Goal: Contribute content

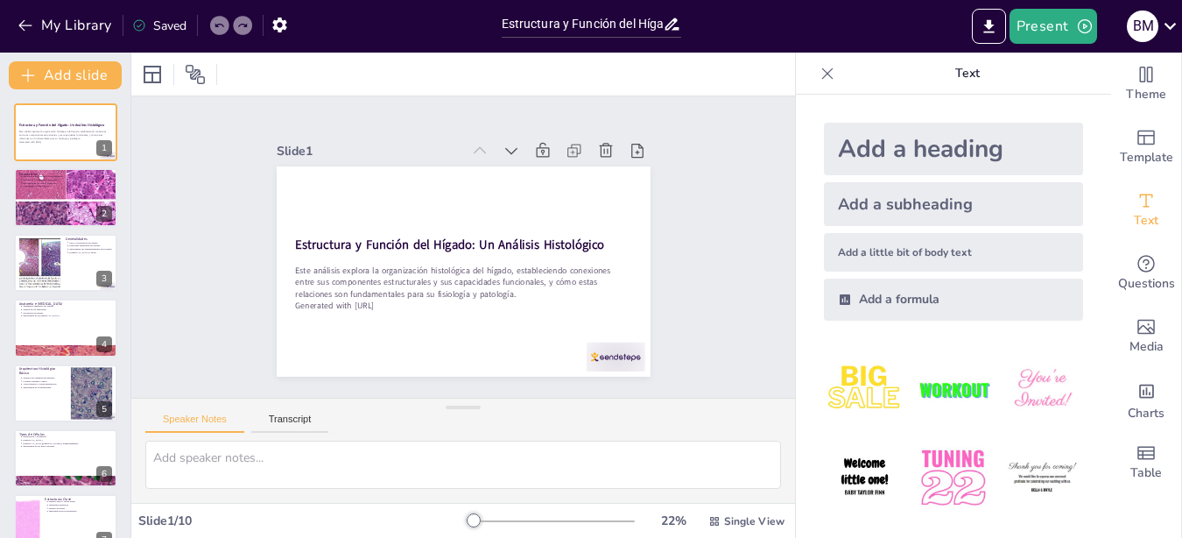
type input "Estructura y Función del Hígado: Un Análisis Histológico"
click at [81, 202] on div at bounding box center [65, 197] width 105 height 83
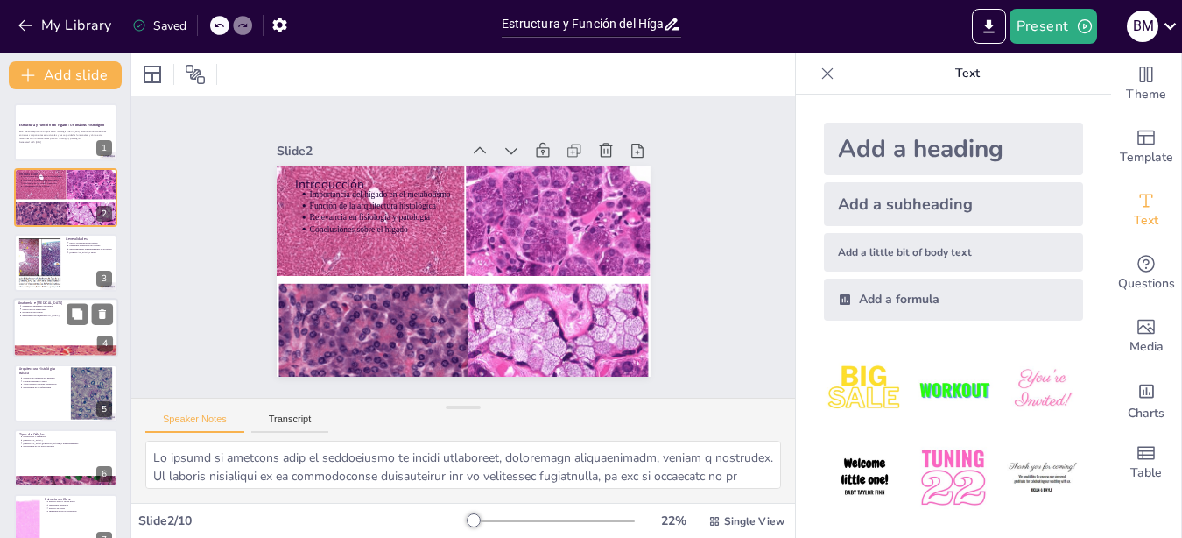
click at [53, 330] on div at bounding box center [65, 328] width 105 height 60
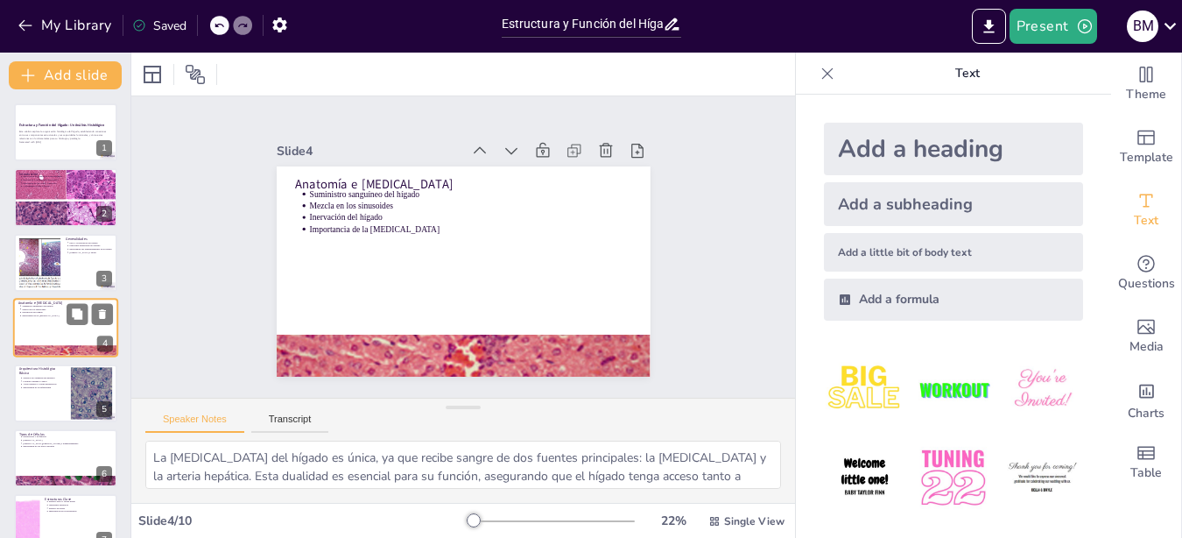
scroll to position [14, 0]
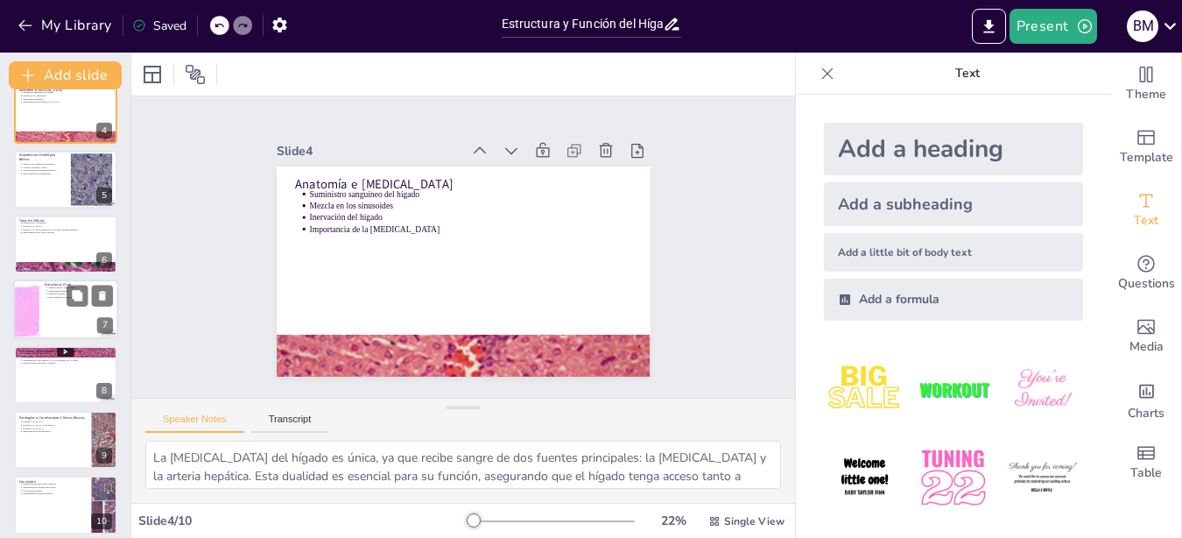
click at [52, 303] on div at bounding box center [65, 310] width 105 height 60
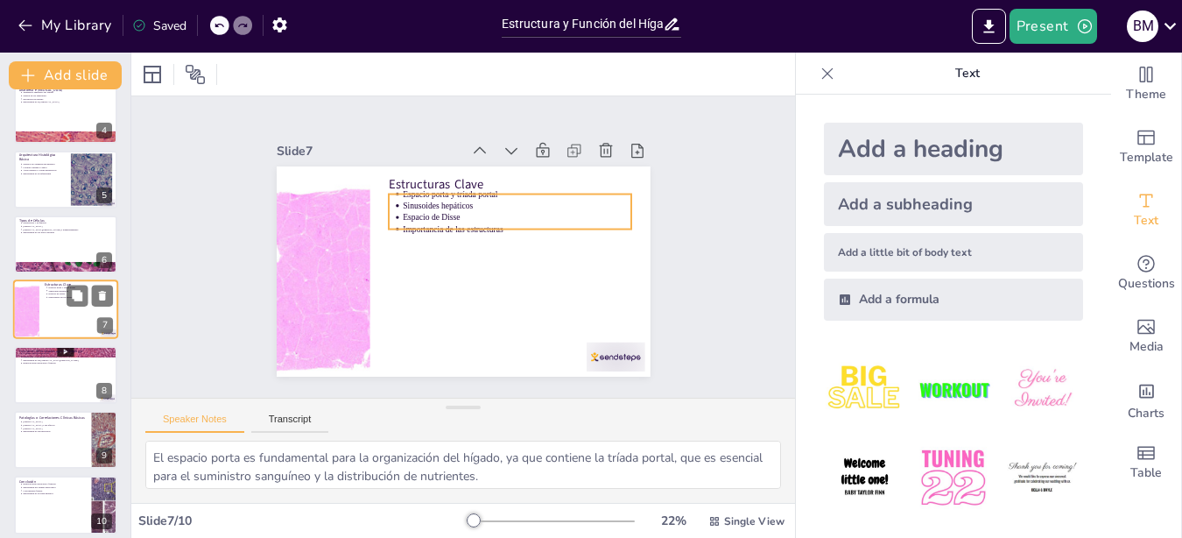
scroll to position [209, 0]
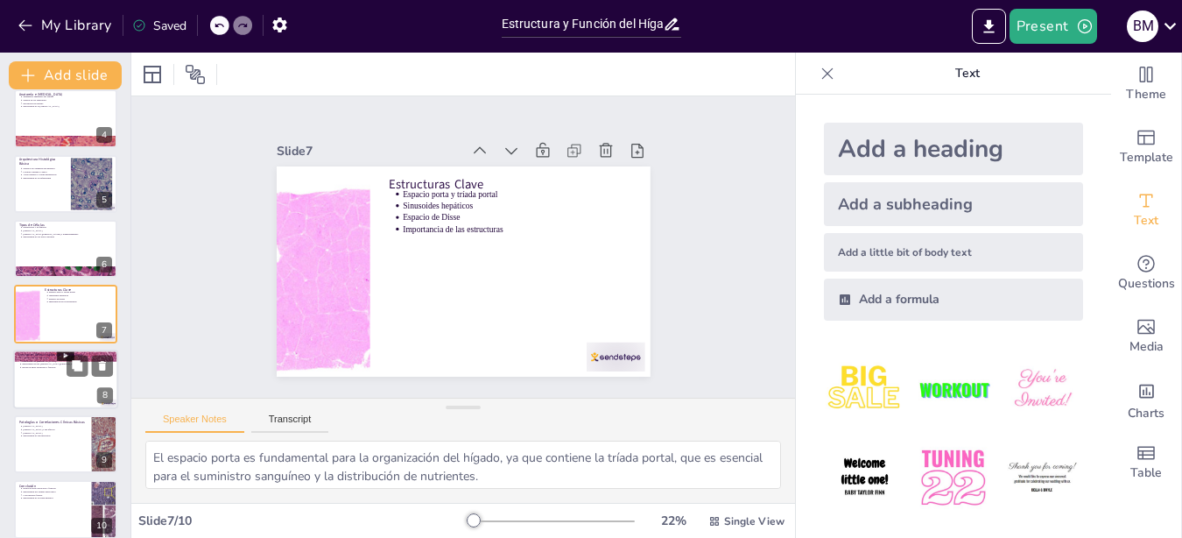
click at [88, 379] on div at bounding box center [65, 379] width 105 height 60
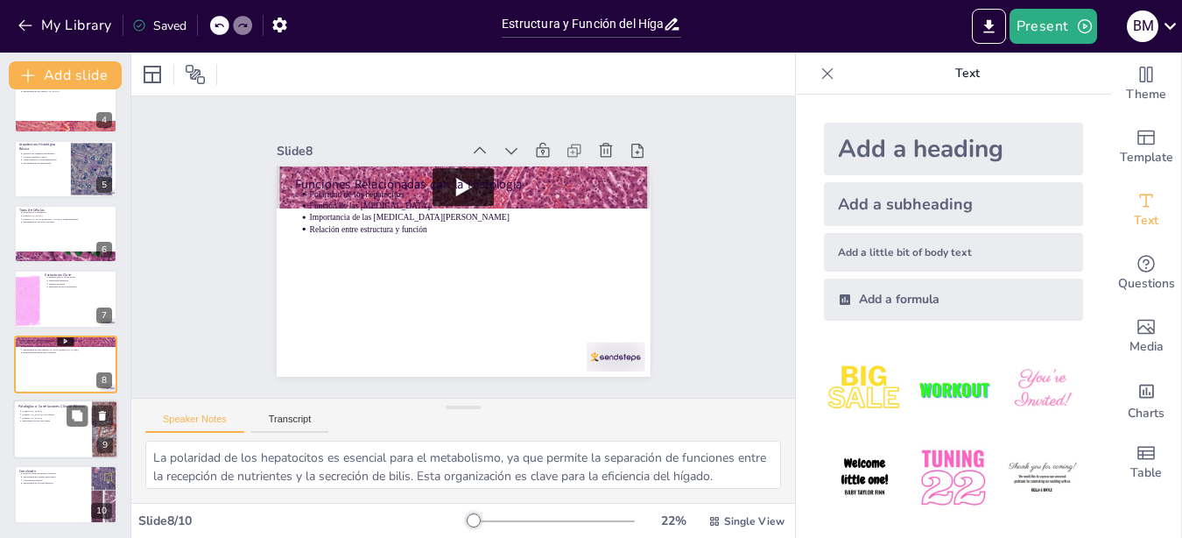
click at [74, 430] on div at bounding box center [65, 429] width 105 height 60
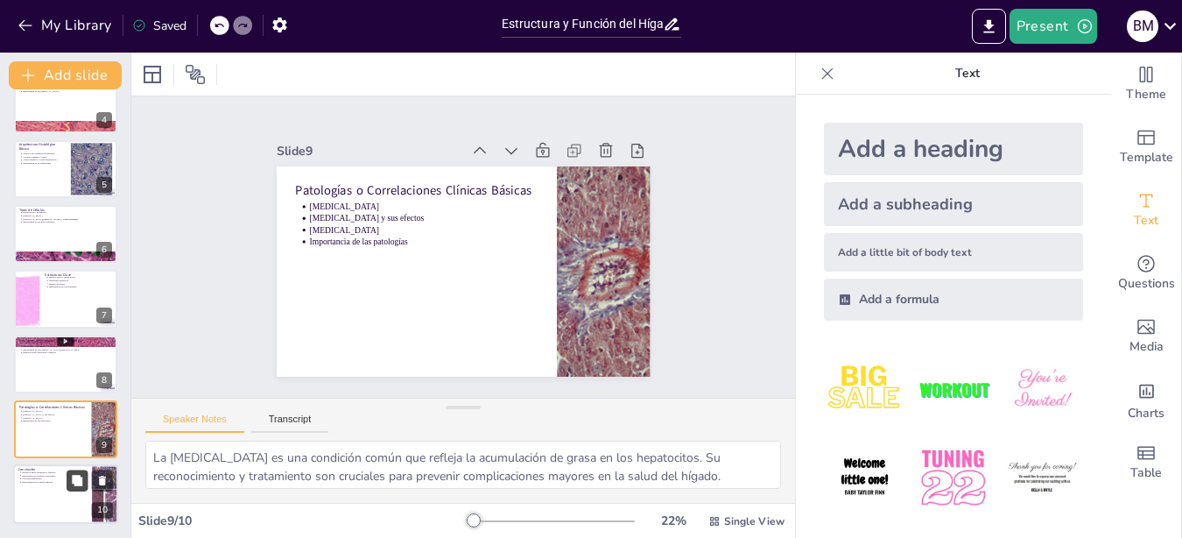
click at [74, 483] on button at bounding box center [77, 480] width 21 height 21
type textarea "La relación entre la estructura y la función del hígado es un tema central en l…"
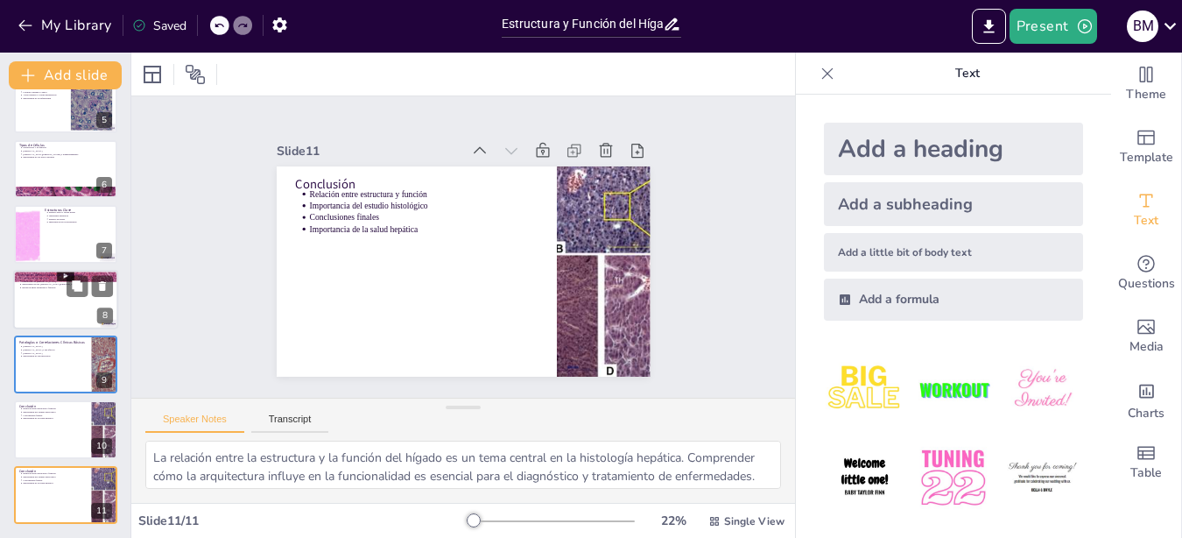
scroll to position [0, 0]
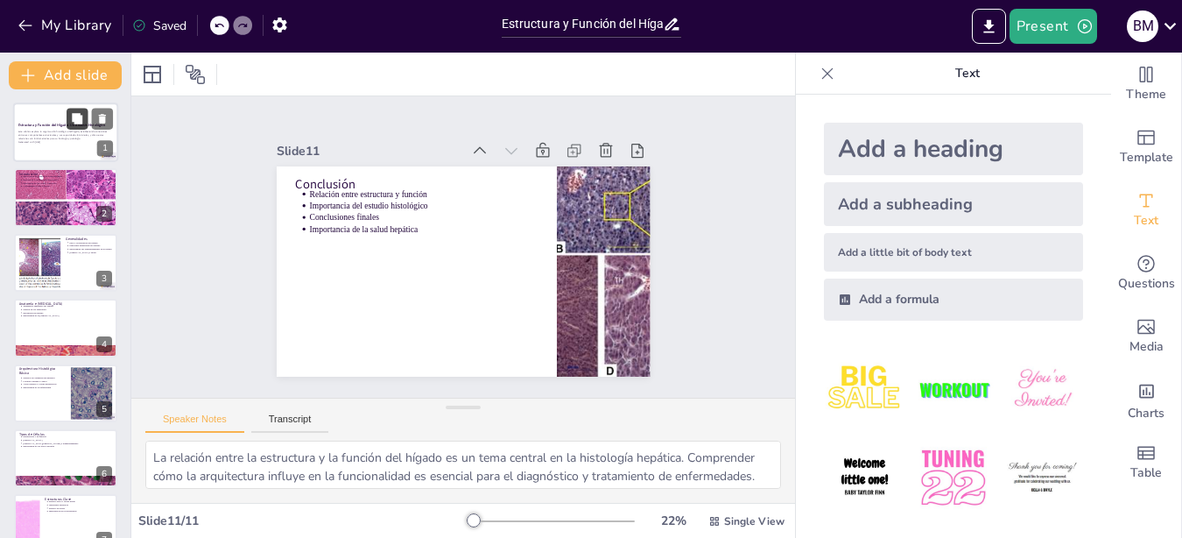
click at [71, 129] on div "Estructura y Función del Hígado: Un Análisis Histológico Este análisis explora …" at bounding box center [65, 132] width 105 height 60
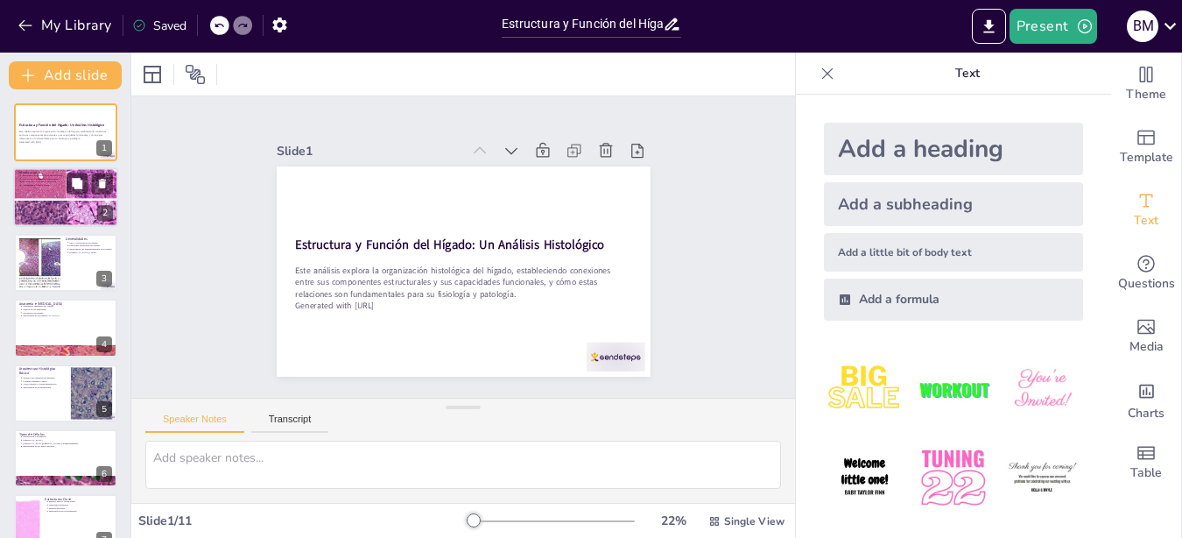
click at [48, 168] on div "Introducción Importancia del hígado en el metabolismo Función de la arquitectur…" at bounding box center [65, 168] width 105 height 0
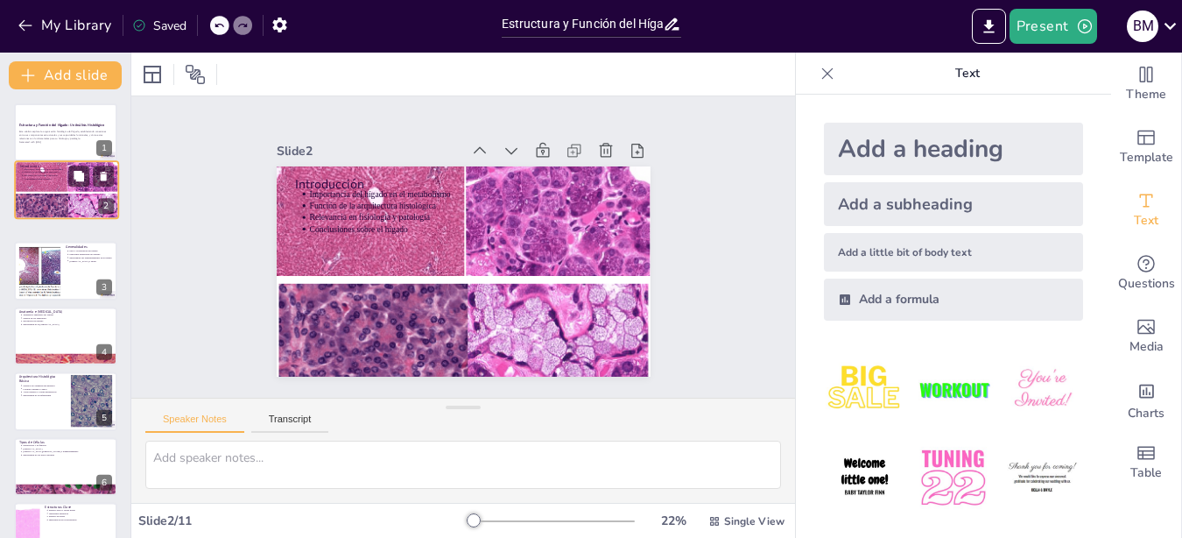
type textarea "Lo ipsumd si ametcons adip el seddoeiusmo te incidi utlaboreet, doloremagn aliq…"
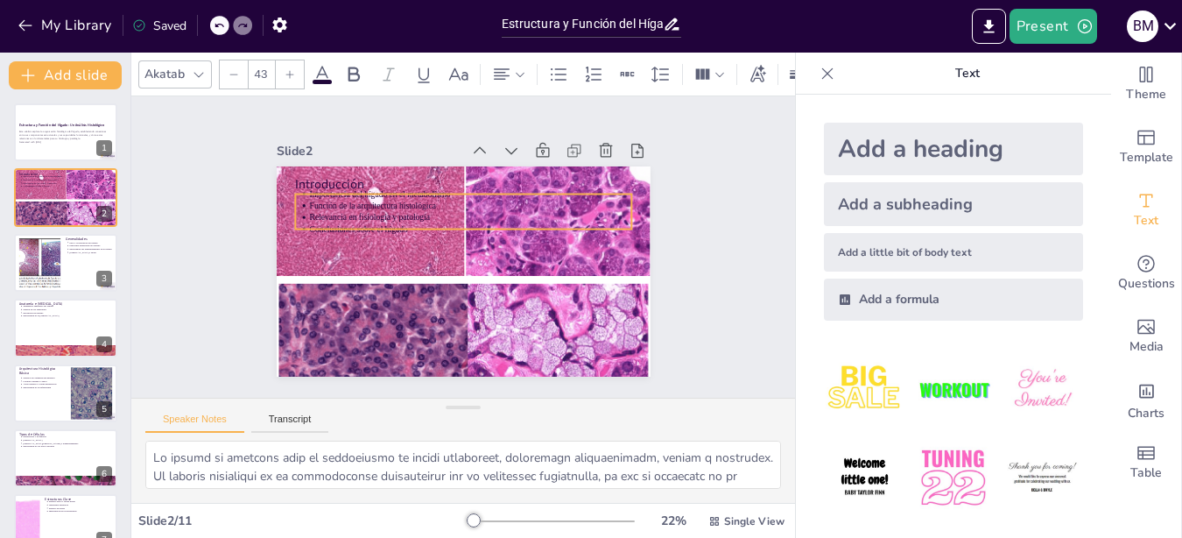
click at [547, 200] on p "Función de la arquitectura histológica" at bounding box center [470, 205] width 322 height 11
type input "--"
click at [561, 229] on div at bounding box center [463, 236] width 336 height 14
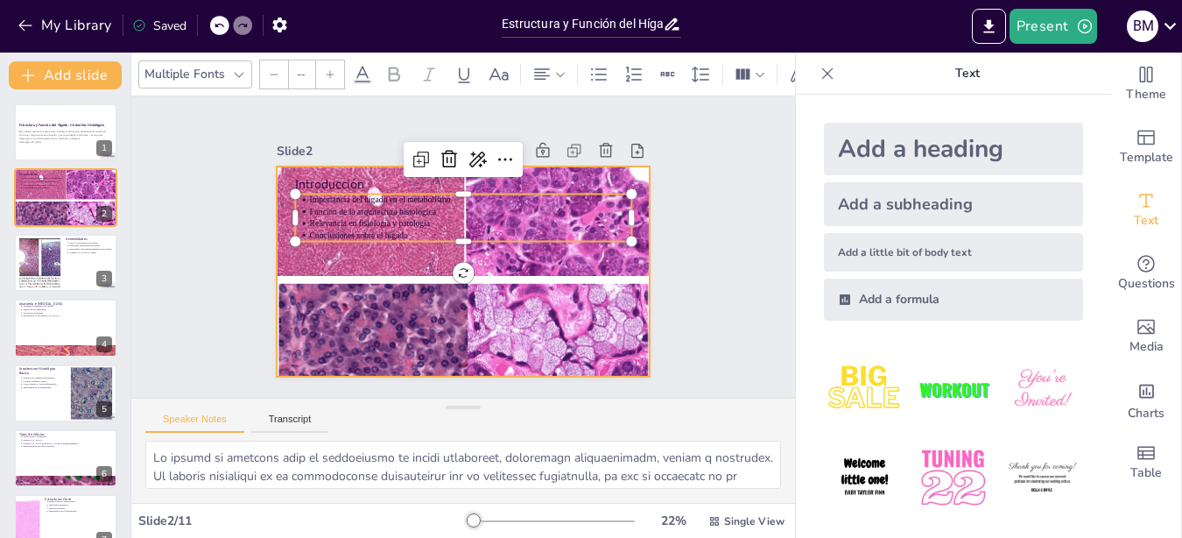
click at [563, 248] on div at bounding box center [464, 270] width 374 height 295
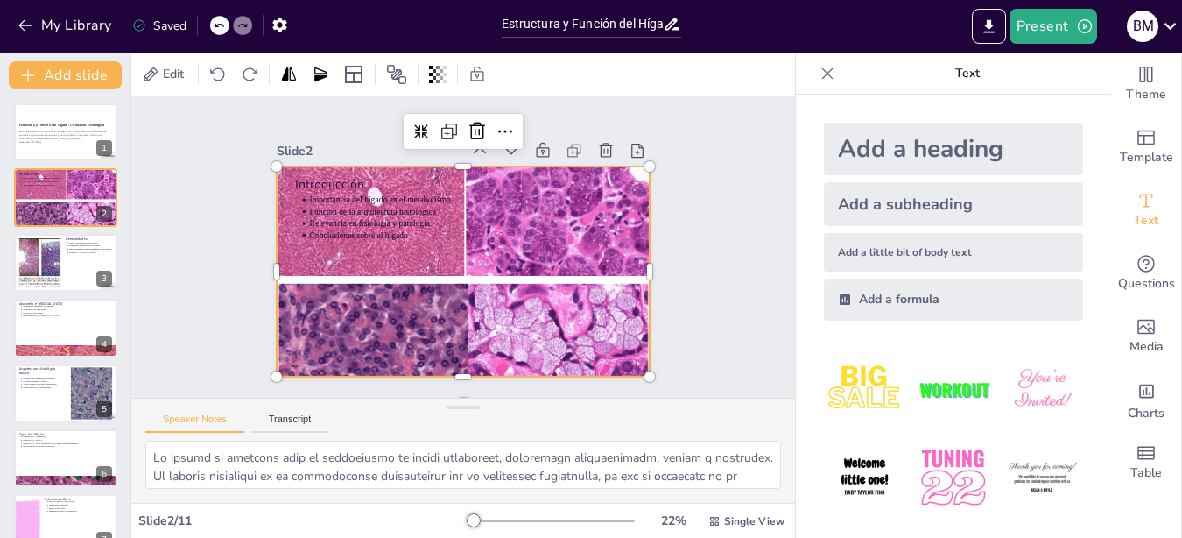
click at [572, 289] on div at bounding box center [464, 270] width 374 height 295
click at [570, 287] on div at bounding box center [464, 270] width 374 height 295
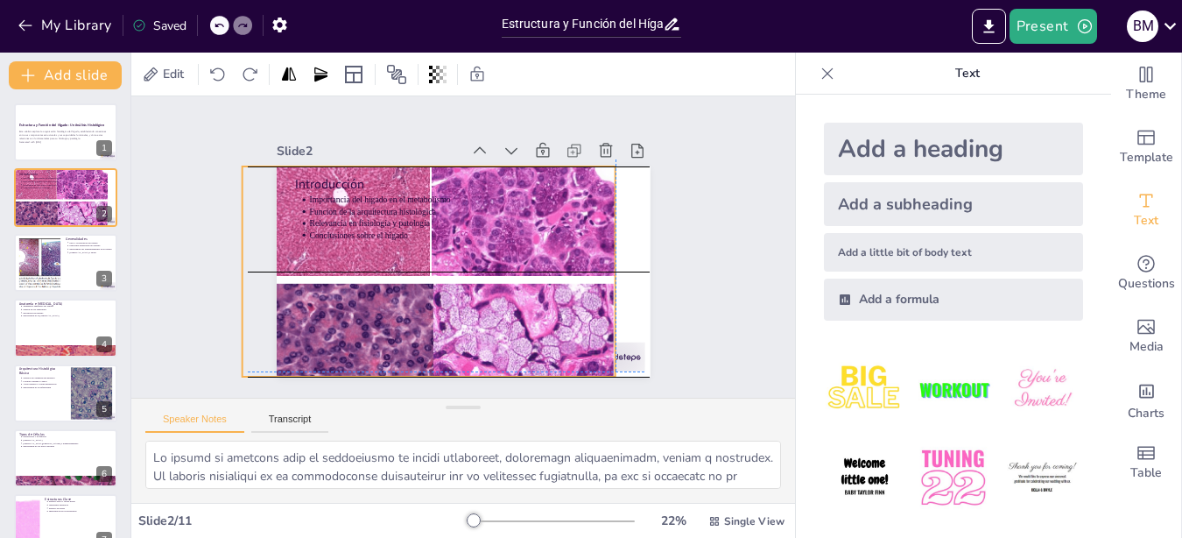
drag, startPoint x: 570, startPoint y: 287, endPoint x: 541, endPoint y: 280, distance: 29.7
click at [541, 280] on div at bounding box center [429, 270] width 374 height 295
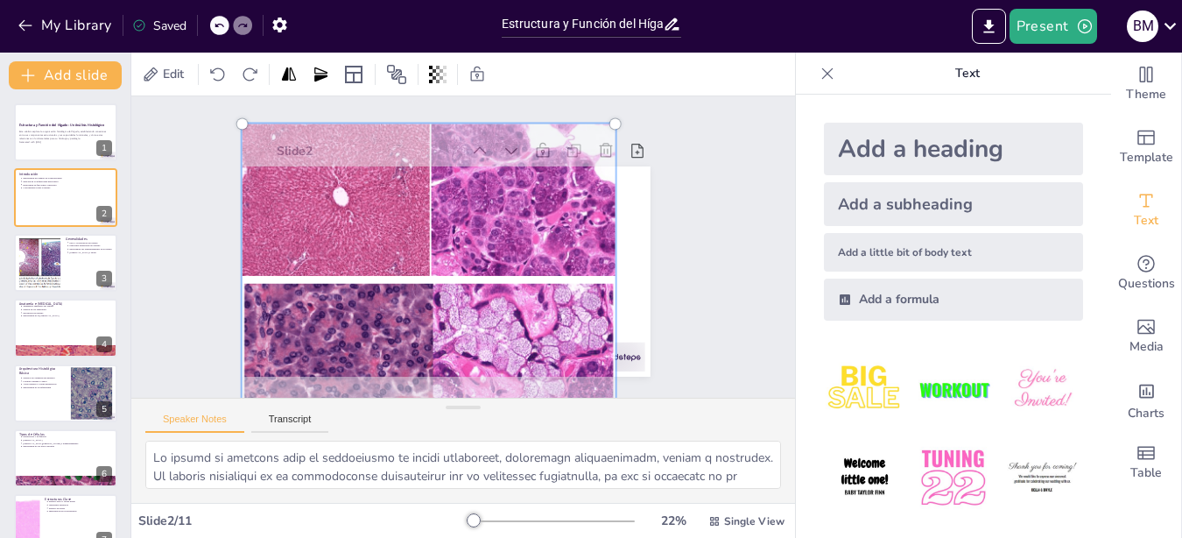
click at [852, 380] on img at bounding box center [864, 389] width 81 height 81
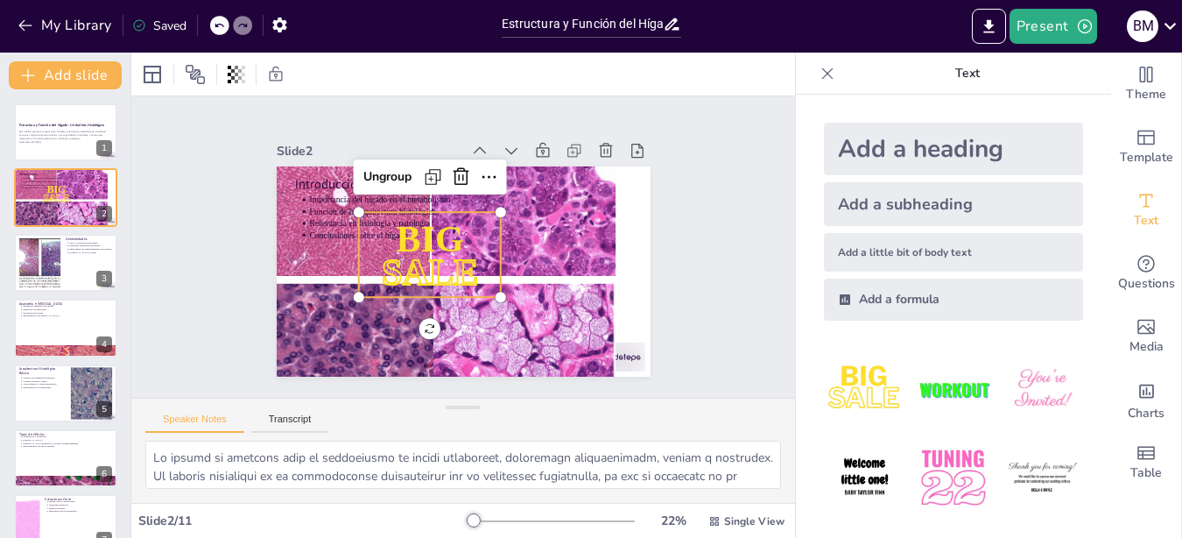
scroll to position [723, 0]
click at [301, 418] on button "Transcript" at bounding box center [290, 422] width 78 height 19
click at [259, 462] on textarea "En esta sección, discutiremos la importancia del hígado como un órgano vital en…" at bounding box center [463, 465] width 636 height 48
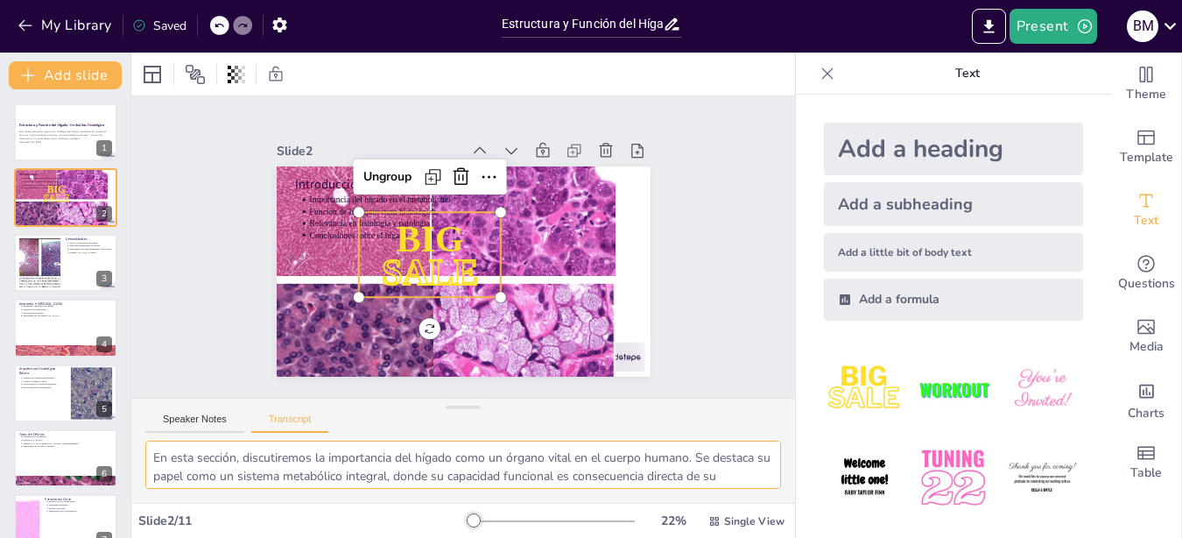
click at [257, 460] on textarea "En esta sección, discutiremos la importancia del hígado como un órgano vital en…" at bounding box center [463, 465] width 636 height 48
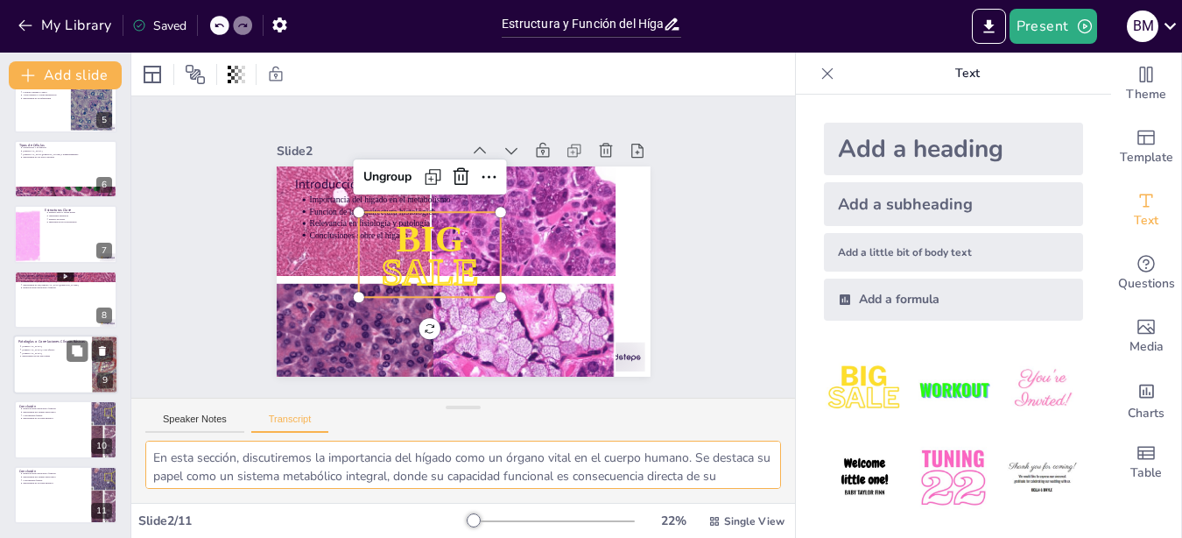
click at [82, 376] on div at bounding box center [65, 365] width 105 height 60
type textarea "En esta sección se abordarán las patologías o correlaciones clínicas básicas re…"
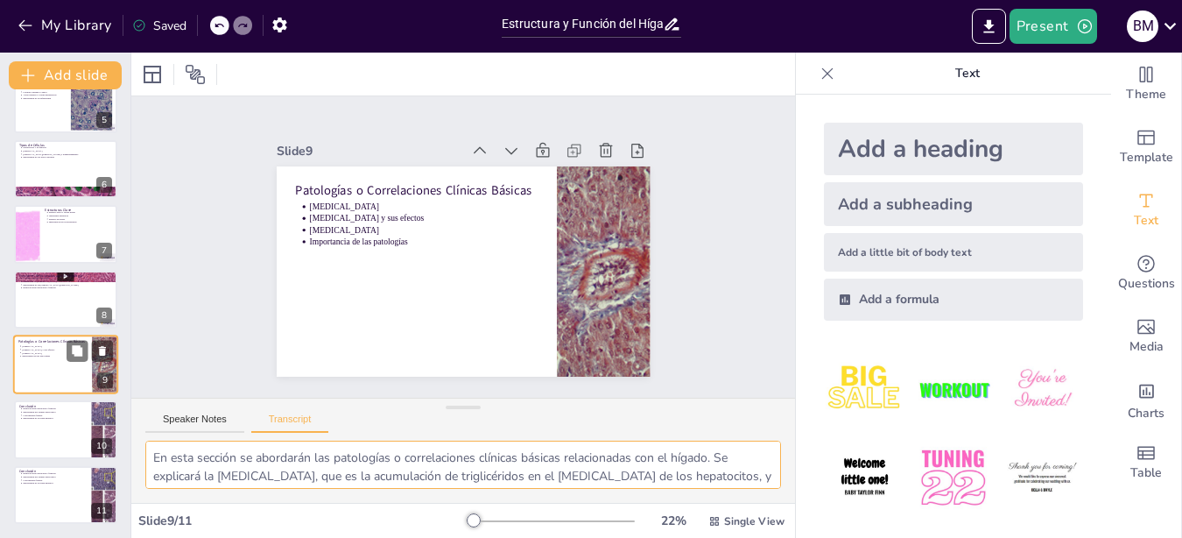
scroll to position [0, 0]
